Goal: Check status: Check status

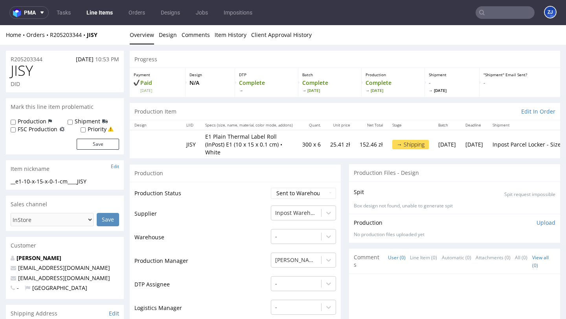
click at [490, 15] on input "text" at bounding box center [505, 12] width 59 height 13
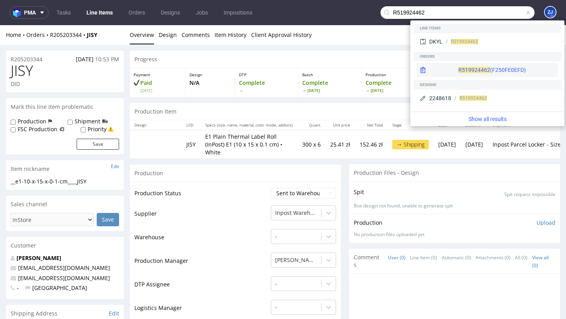
type input "R519924462"
click at [474, 73] on div "R519924462 (F250FE0EFD)" at bounding box center [492, 70] width 68 height 8
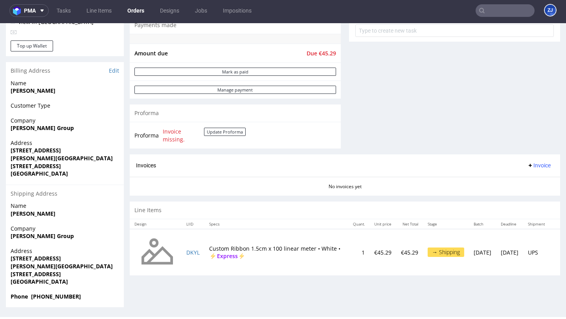
scroll to position [2, 0]
click at [232, 128] on button "Update Proforma" at bounding box center [225, 132] width 42 height 8
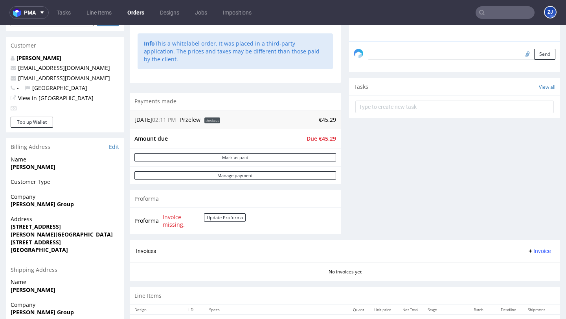
scroll to position [297, 0]
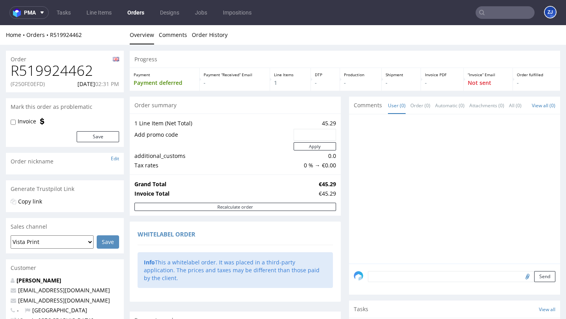
scroll to position [297, 0]
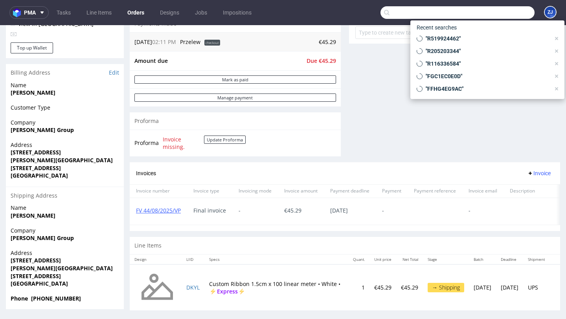
click at [508, 13] on input "text" at bounding box center [457, 12] width 154 height 13
paste input "00002495"
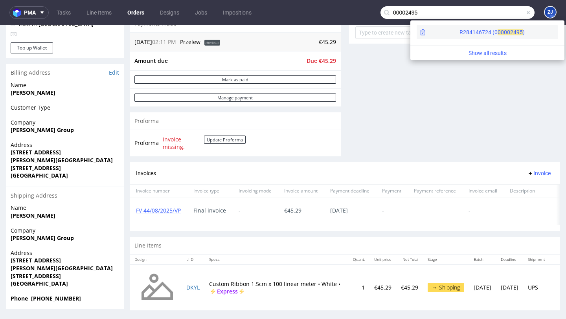
type input "00002495"
click at [510, 35] on span "2495" at bounding box center [516, 32] width 13 height 6
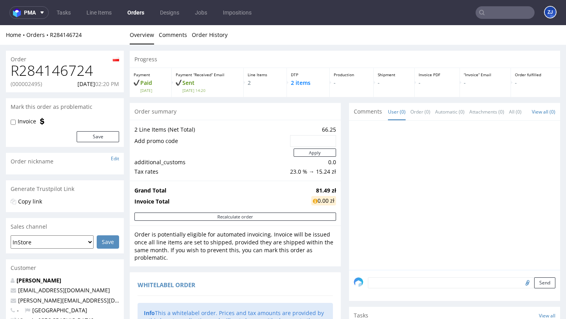
click at [64, 69] on h1 "R284146724" at bounding box center [65, 71] width 108 height 16
copy h1 "R284146724"
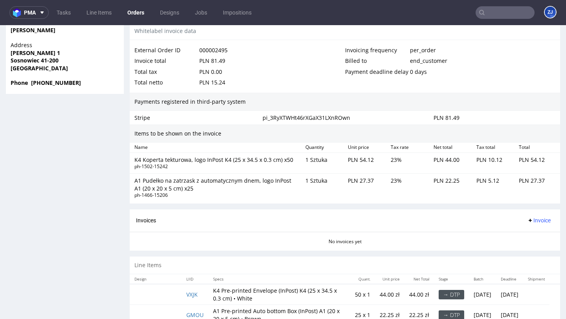
scroll to position [489, 0]
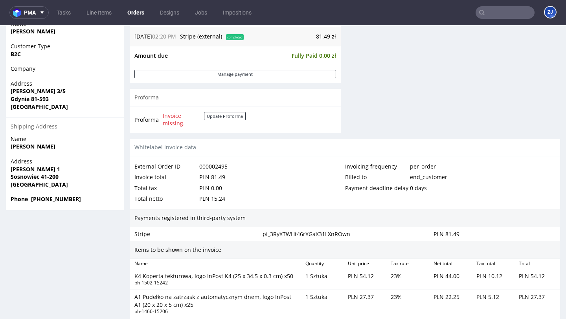
scroll to position [496, 0]
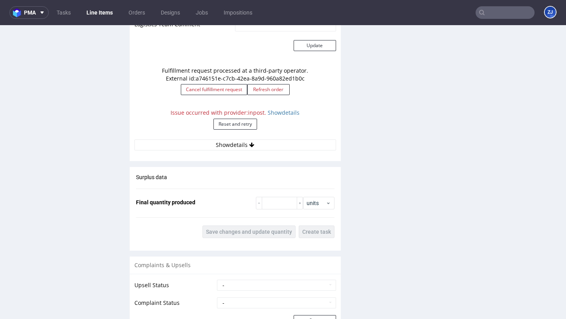
scroll to position [774, 0]
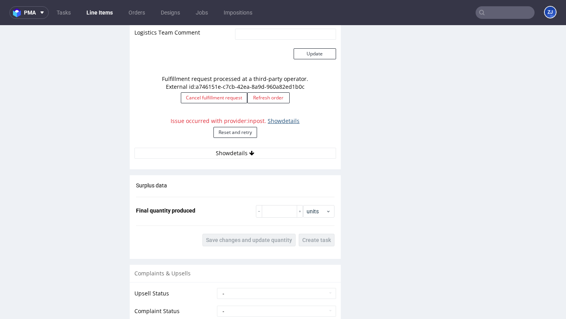
click at [284, 121] on link "Show details" at bounding box center [284, 120] width 32 height 7
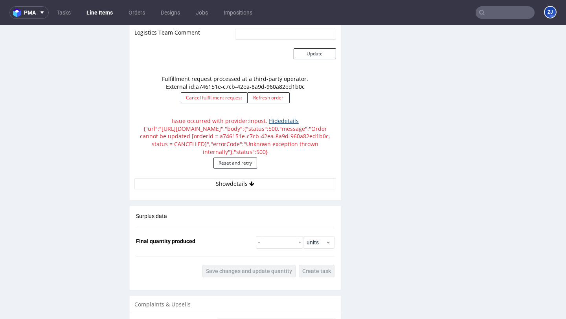
click at [284, 122] on link "Hide details" at bounding box center [284, 120] width 30 height 7
